Goal: Information Seeking & Learning: Learn about a topic

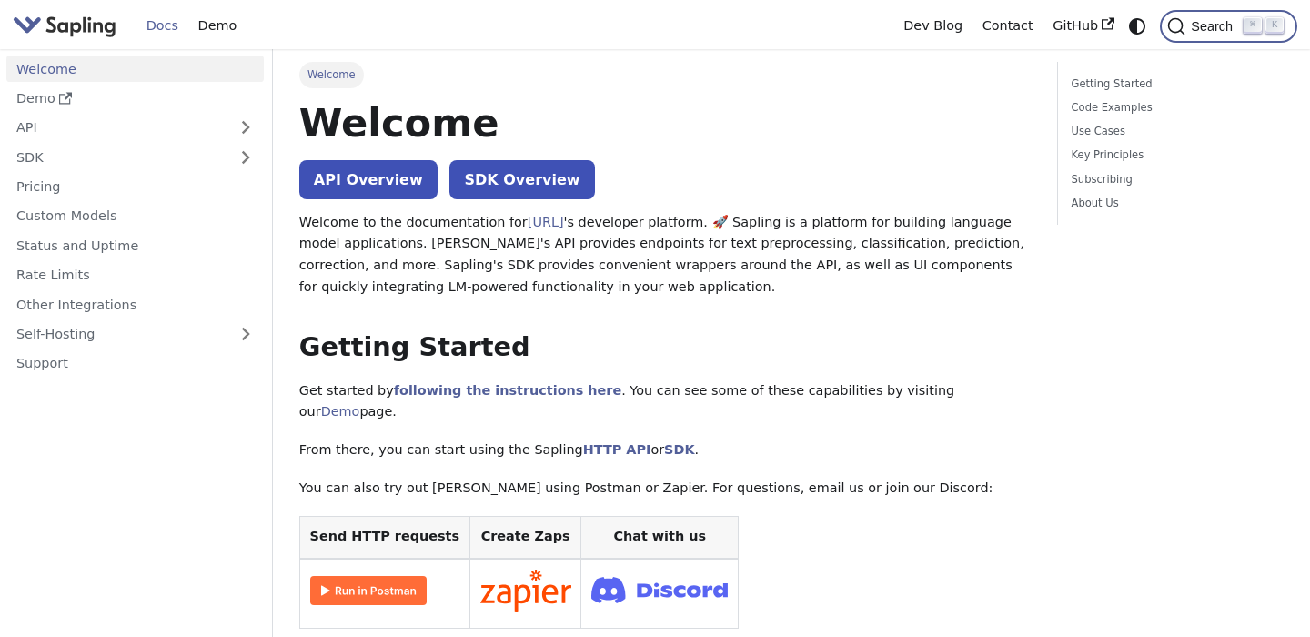
click at [1254, 32] on kbd "⌘" at bounding box center [1252, 25] width 18 height 16
